Goal: Navigation & Orientation: Find specific page/section

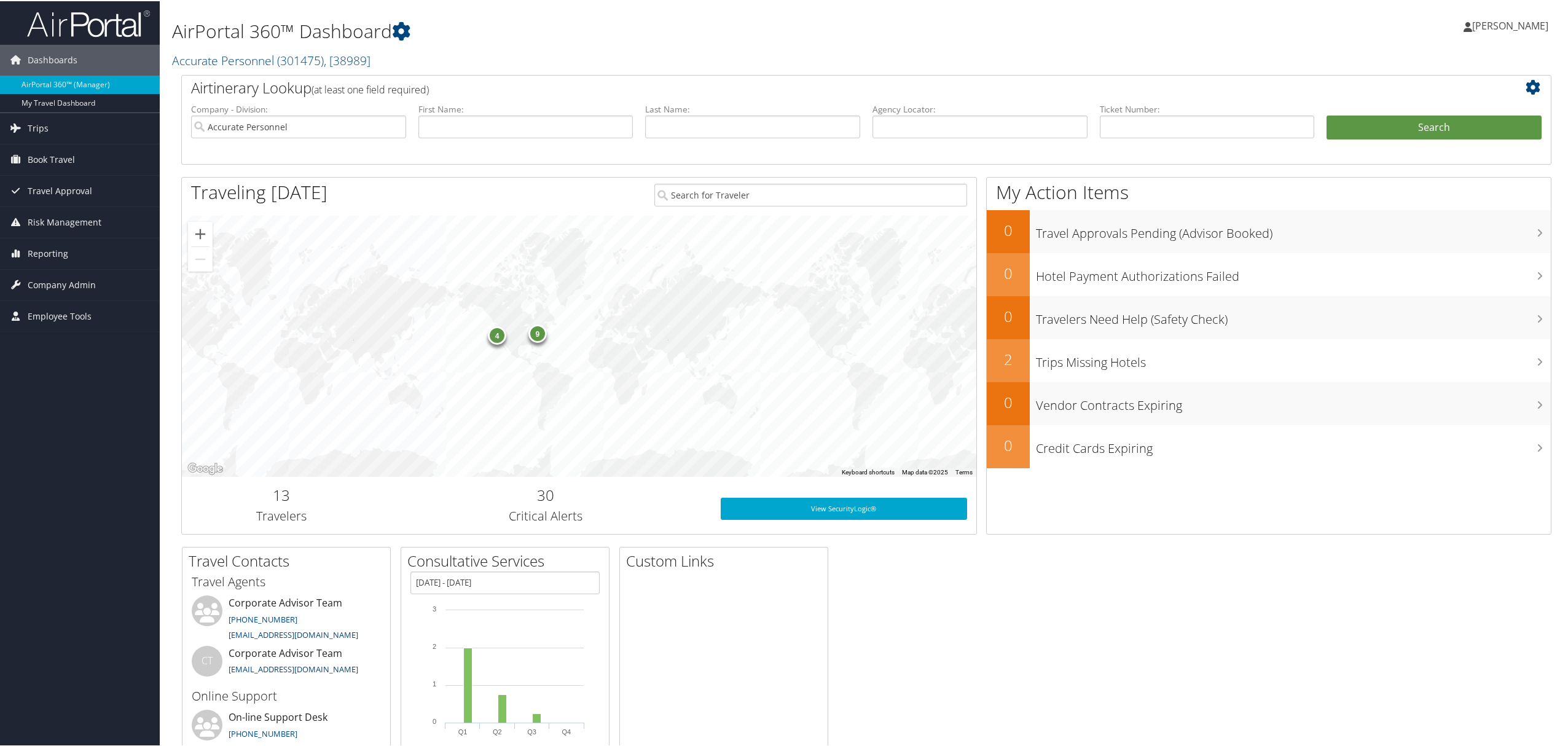
click at [1524, 22] on span "[PERSON_NAME]" at bounding box center [1510, 24] width 76 height 13
click at [1458, 99] on link "Travel Agency Contacts" at bounding box center [1478, 88] width 137 height 21
click at [1521, 20] on span "[PERSON_NAME]" at bounding box center [1510, 24] width 76 height 13
click at [1443, 111] on link "View Travel Profile" at bounding box center [1478, 109] width 137 height 21
